Goal: Information Seeking & Learning: Find specific fact

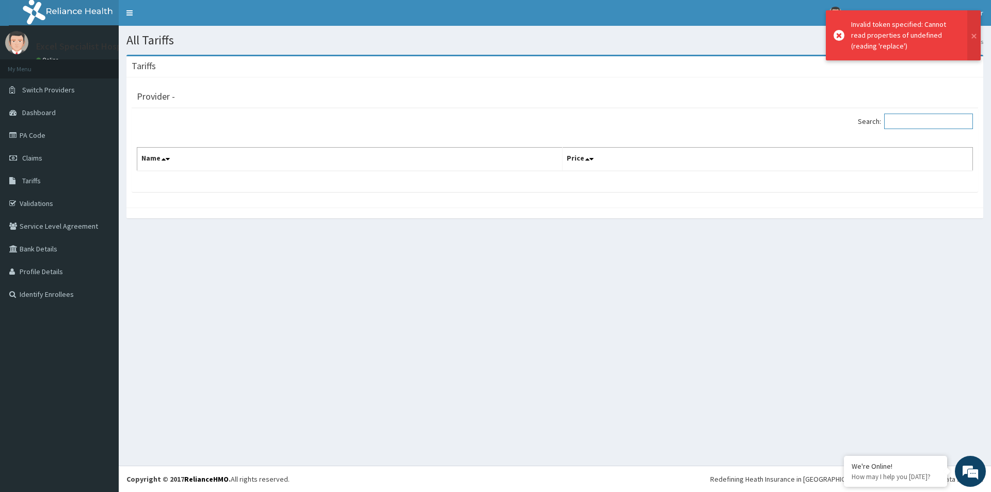
click at [910, 124] on input "Search:" at bounding box center [928, 121] width 89 height 15
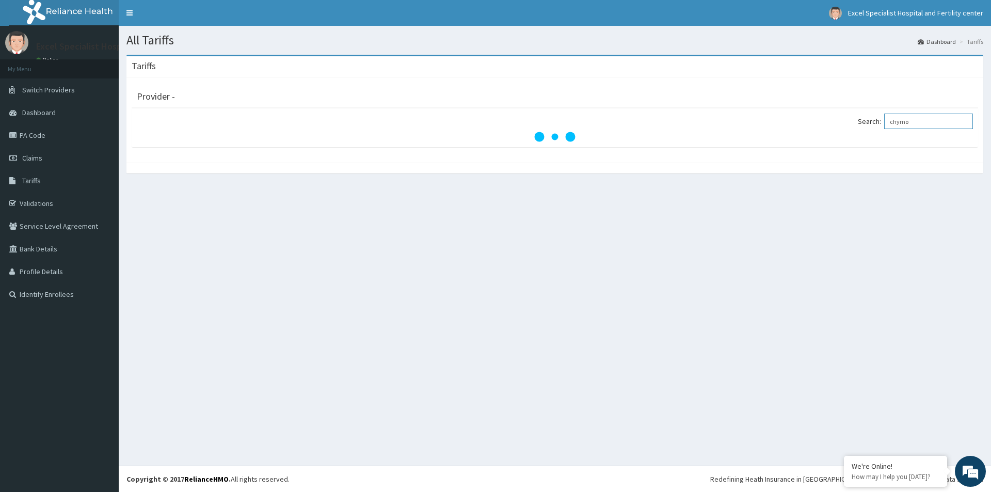
type input "chymo"
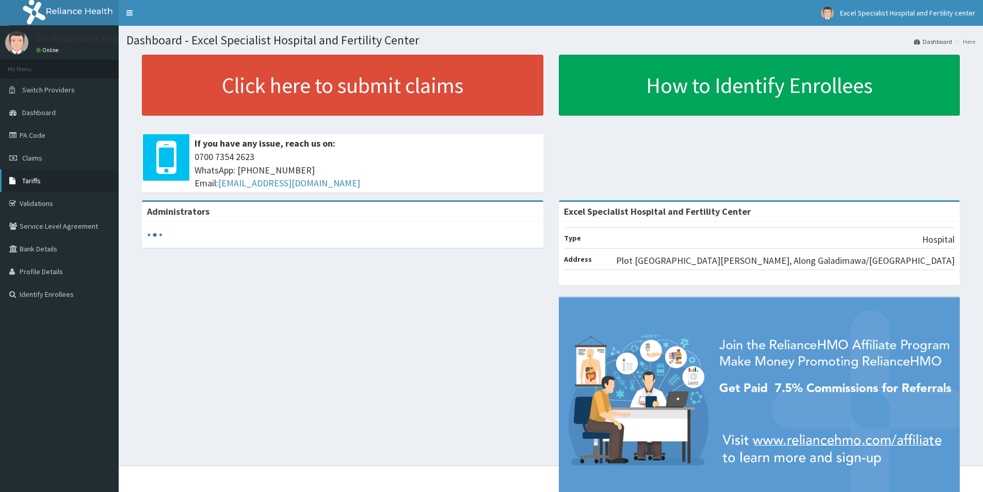
click at [39, 179] on span "Tariffs" at bounding box center [31, 180] width 19 height 9
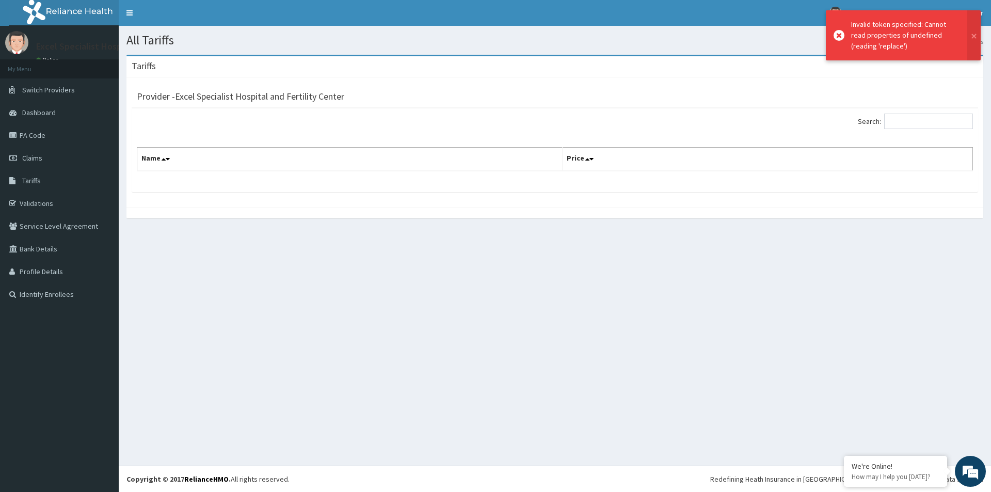
click at [837, 34] on icon at bounding box center [839, 35] width 11 height 11
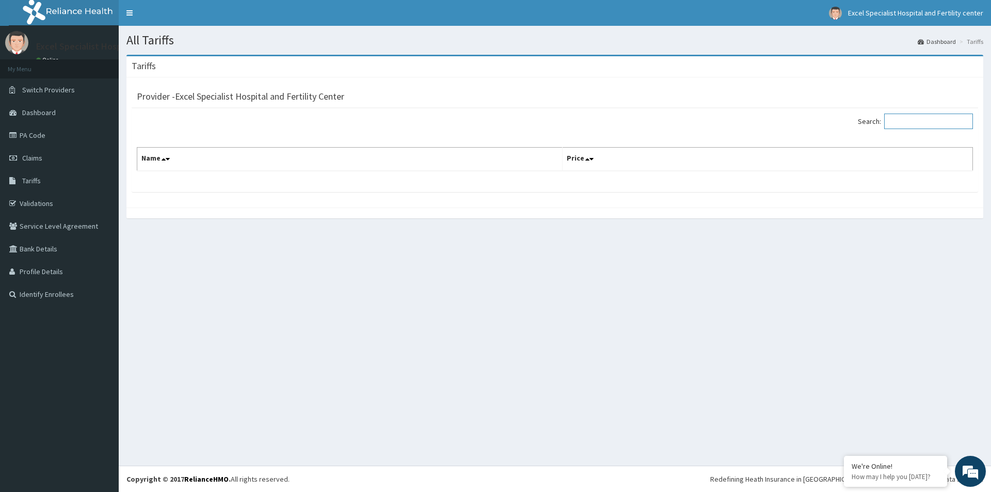
click at [904, 118] on input "Search:" at bounding box center [928, 121] width 89 height 15
click at [43, 157] on link "Claims" at bounding box center [59, 158] width 119 height 23
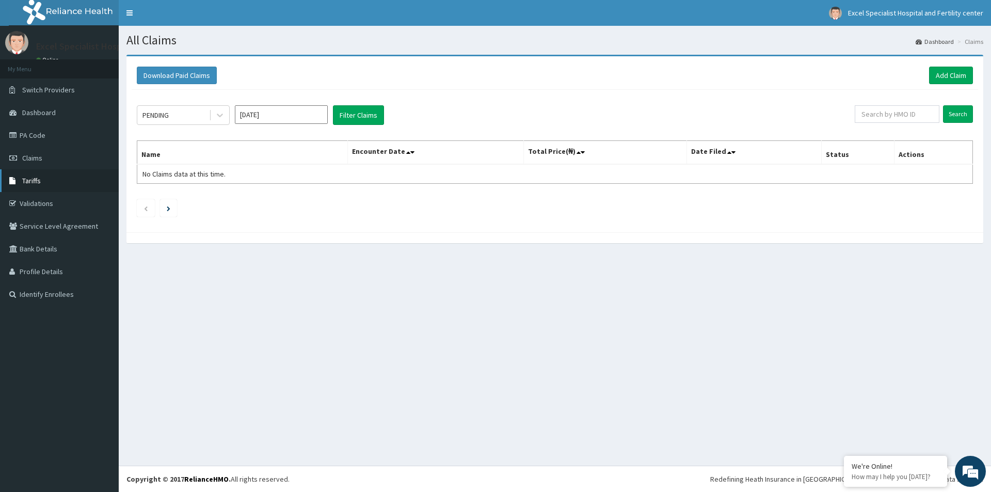
click at [42, 180] on link "Tariffs" at bounding box center [59, 180] width 119 height 23
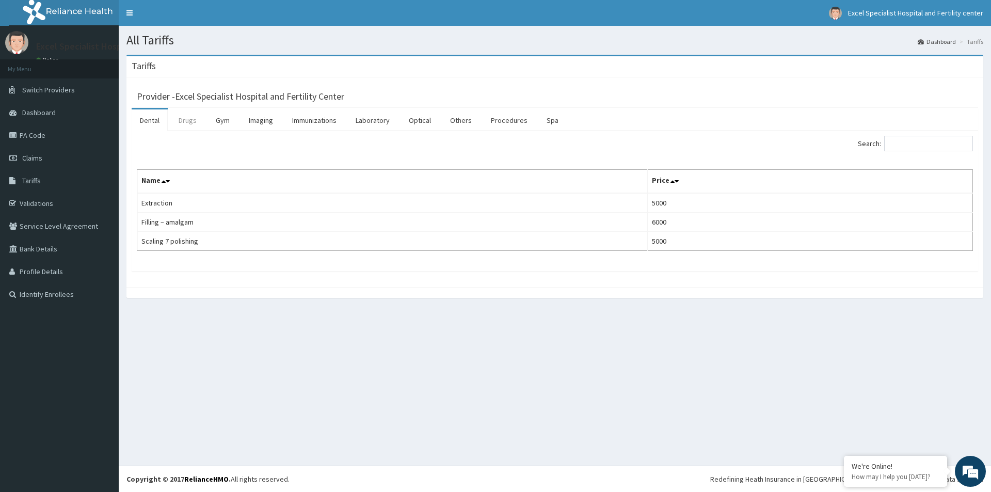
click at [186, 122] on link "Drugs" at bounding box center [187, 120] width 35 height 22
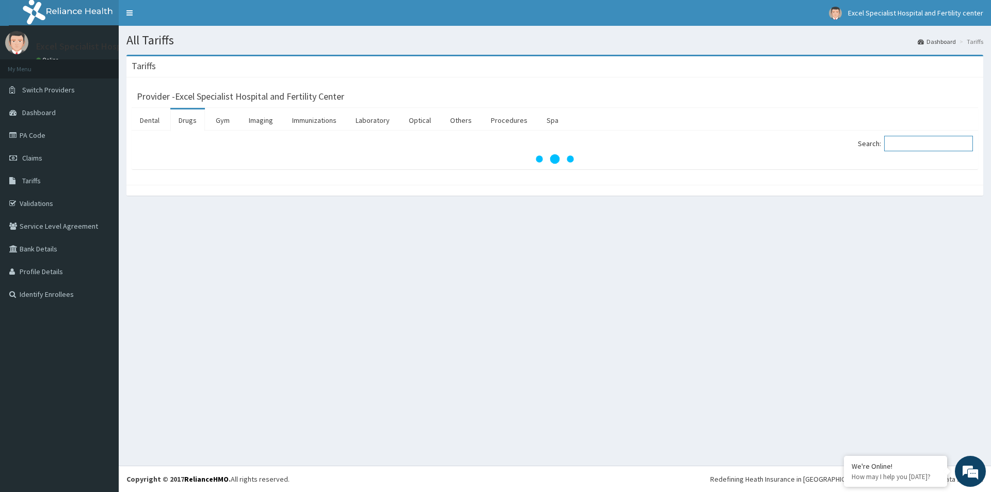
click at [930, 144] on input "Search:" at bounding box center [928, 143] width 89 height 15
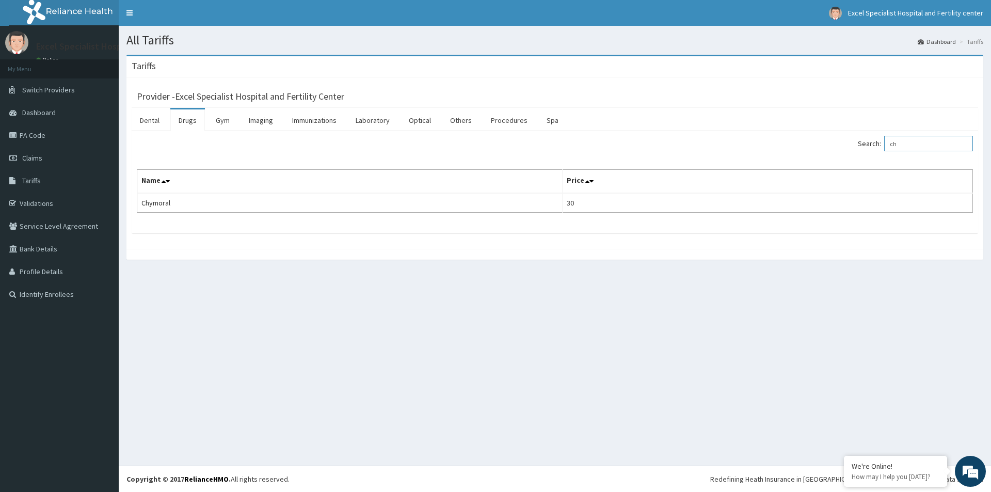
type input "c"
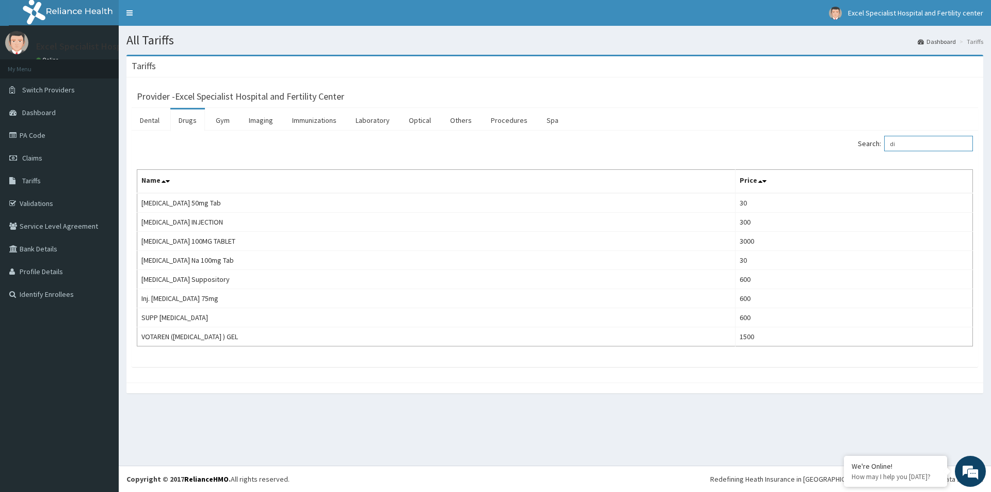
type input "d"
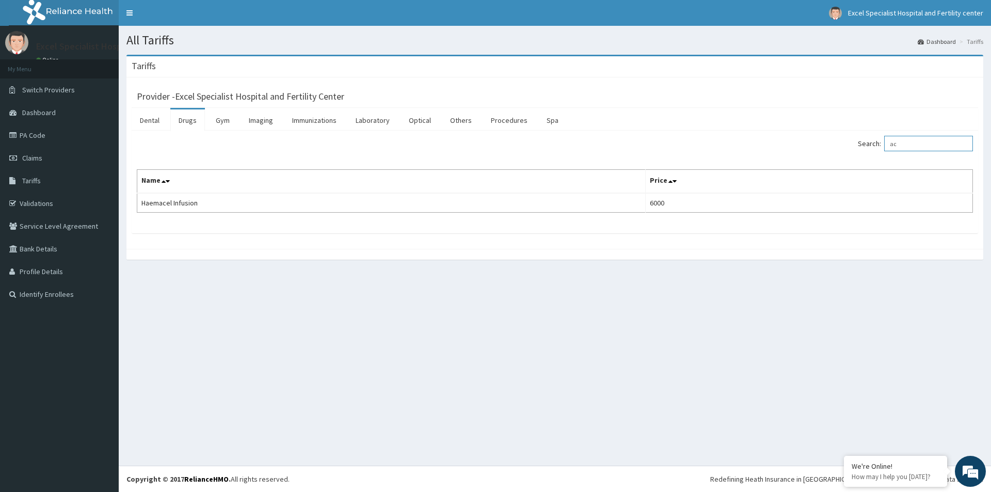
type input "a"
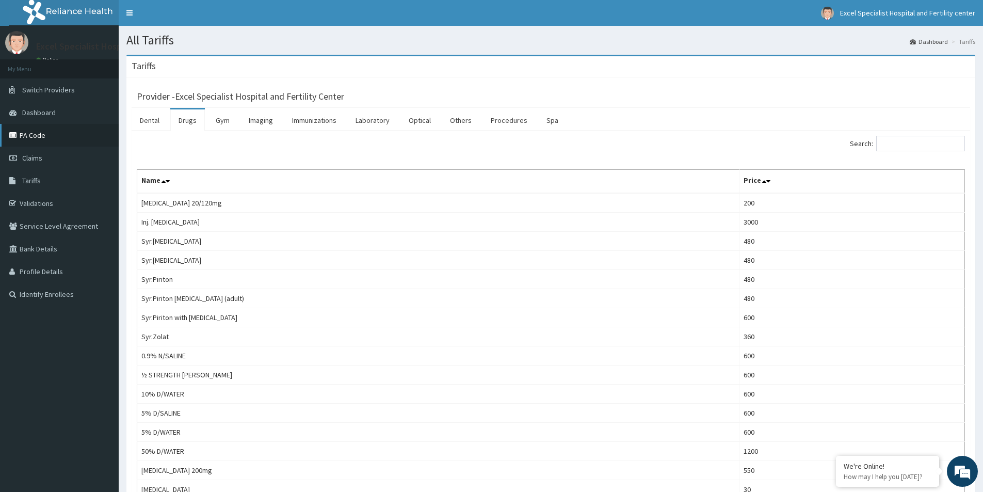
click at [42, 137] on link "PA Code" at bounding box center [59, 135] width 119 height 23
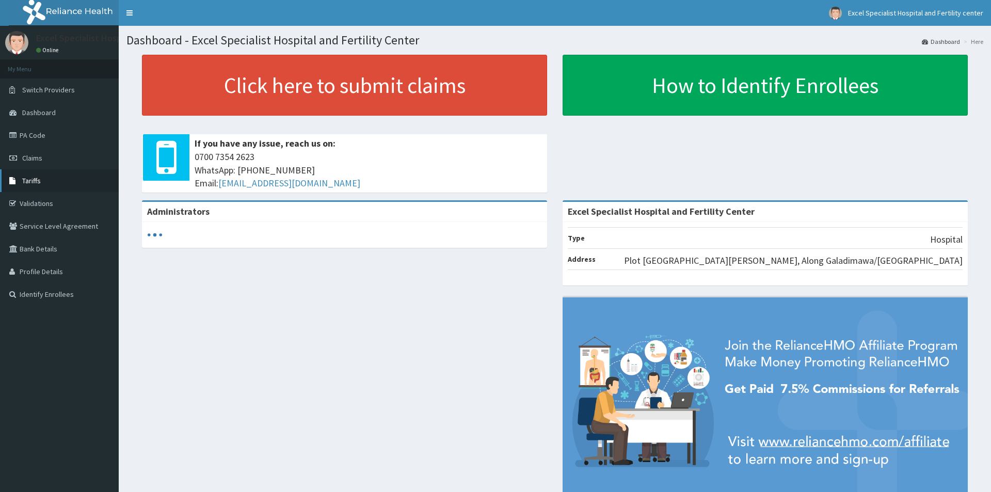
click at [36, 178] on span "Tariffs" at bounding box center [31, 180] width 19 height 9
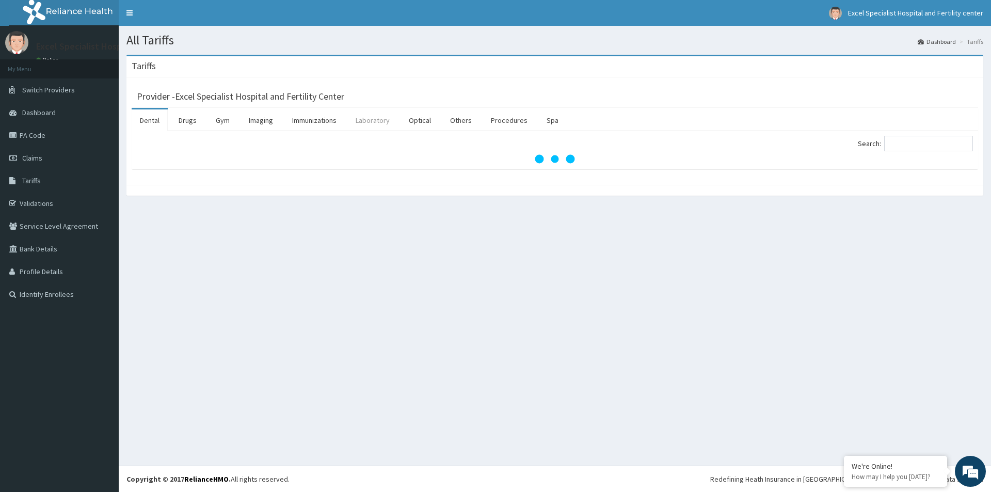
click at [377, 117] on link "Laboratory" at bounding box center [372, 120] width 51 height 22
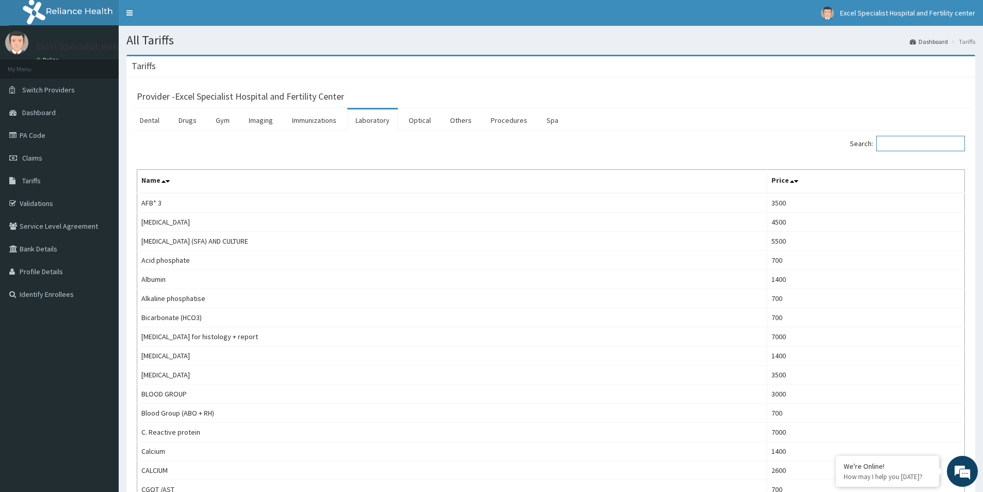
click at [912, 144] on input "Search:" at bounding box center [921, 143] width 89 height 15
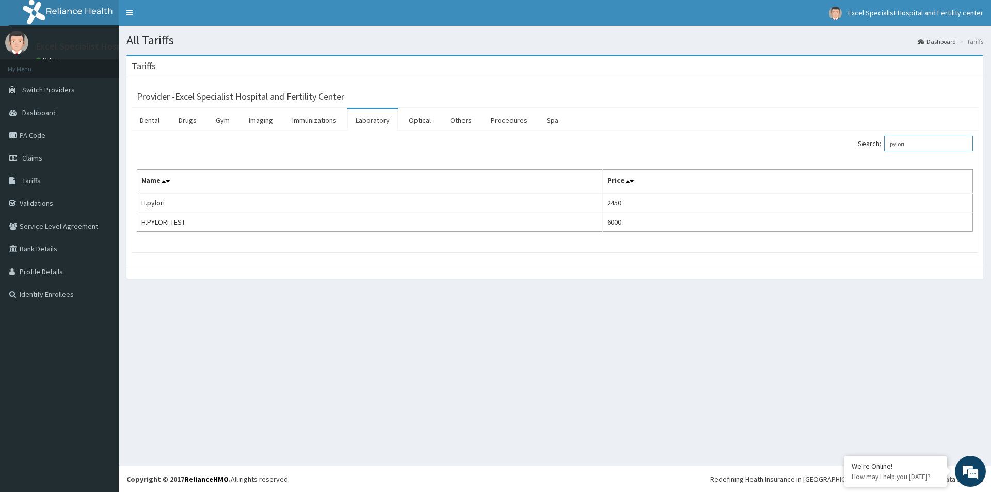
type input "pylori"
click at [44, 139] on link "PA Code" at bounding box center [59, 135] width 119 height 23
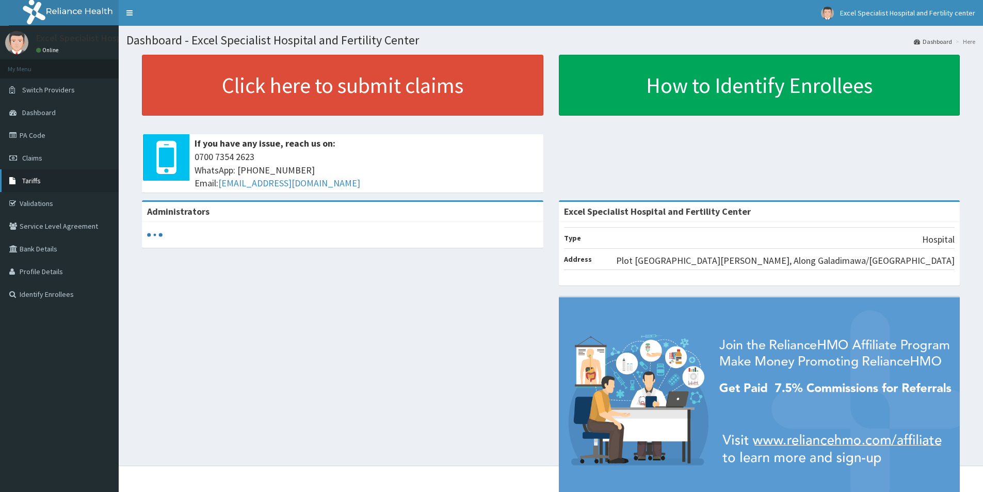
click at [37, 179] on span "Tariffs" at bounding box center [31, 180] width 19 height 9
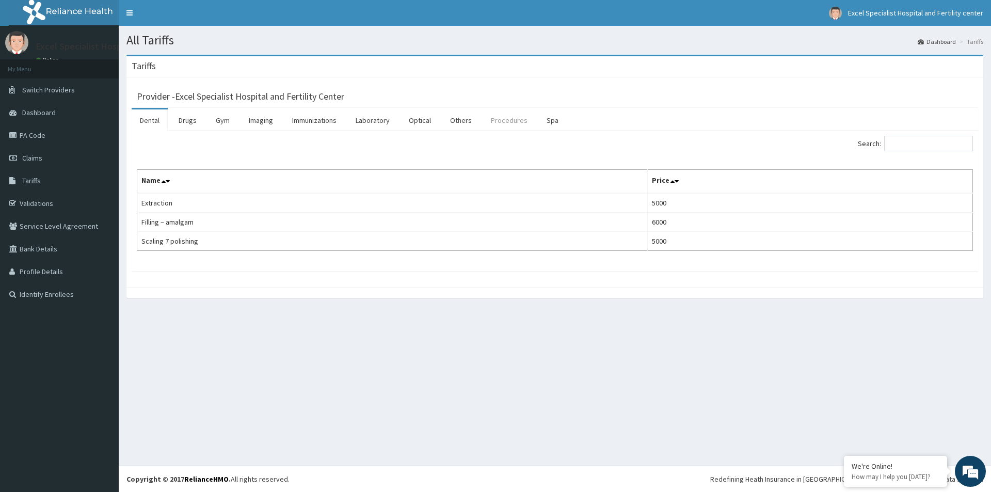
click at [515, 121] on link "Procedures" at bounding box center [509, 120] width 53 height 22
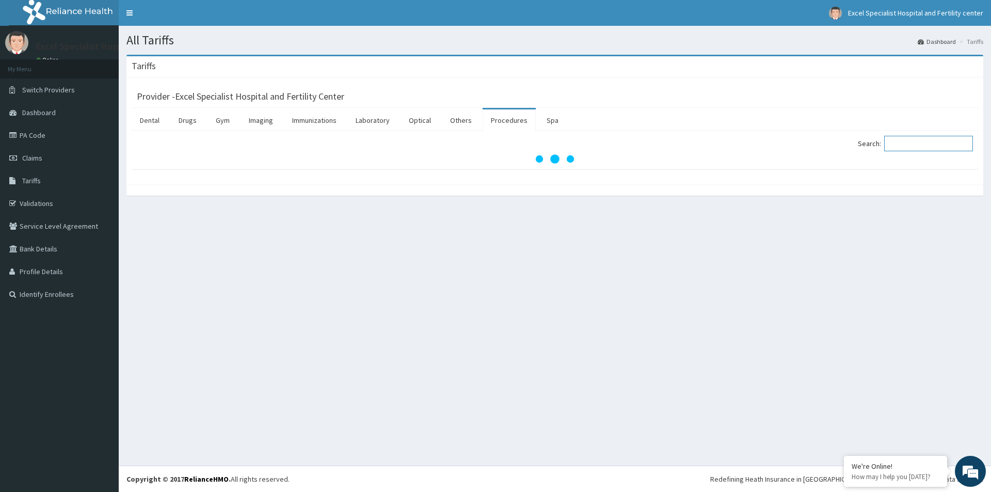
click at [927, 144] on input "Search:" at bounding box center [928, 143] width 89 height 15
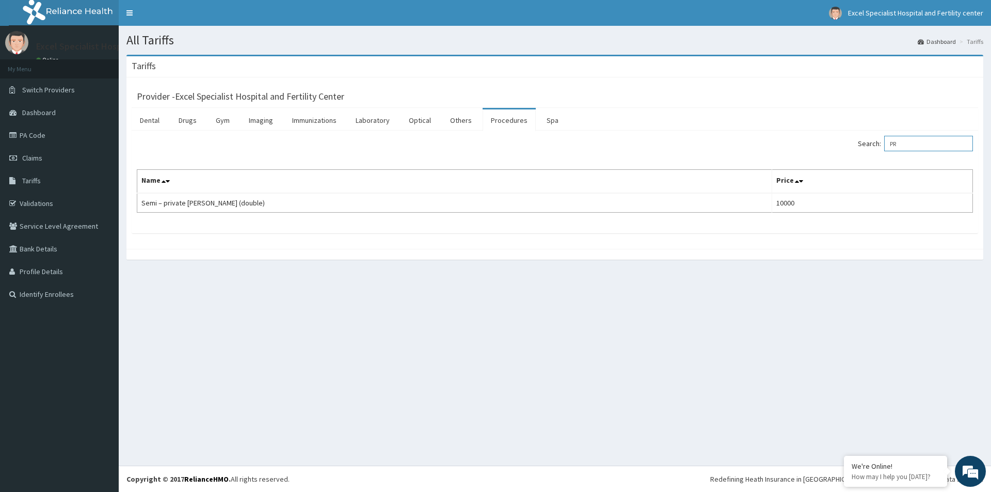
type input "P"
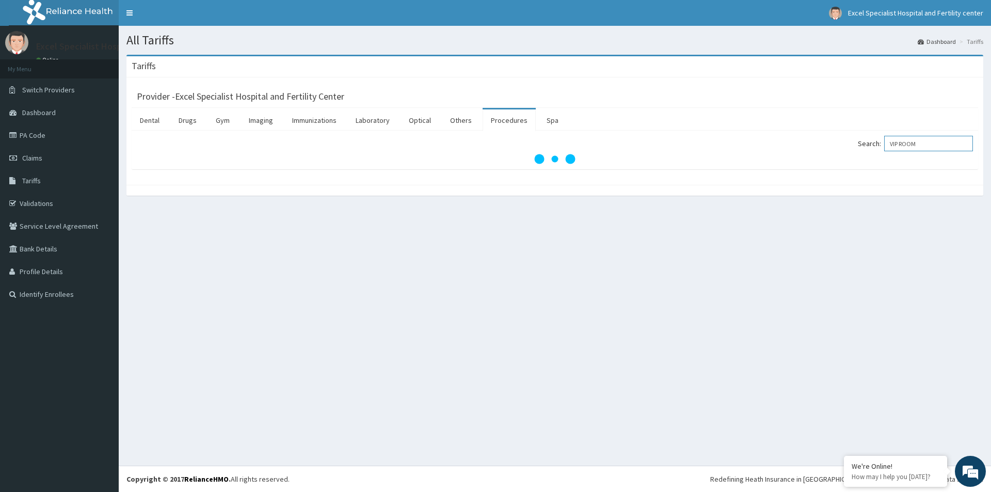
type input "VIP ROOM"
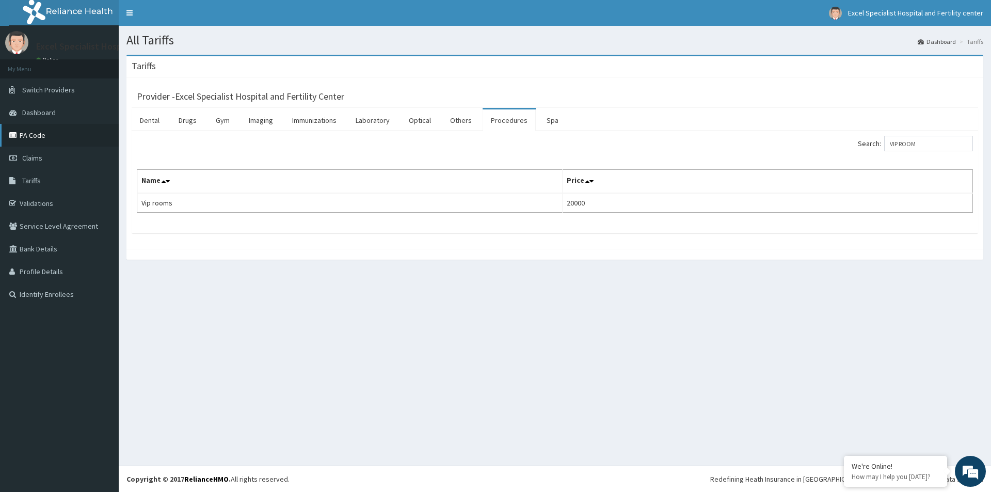
click at [33, 135] on link "PA Code" at bounding box center [59, 135] width 119 height 23
